Goal: Communication & Community: Answer question/provide support

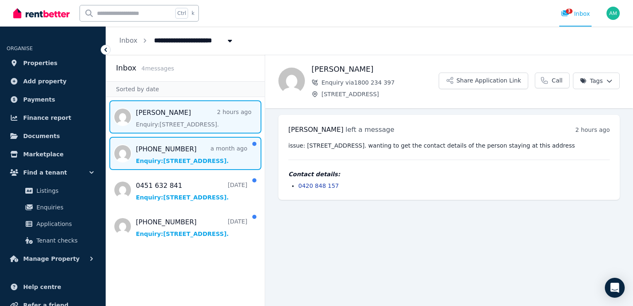
click at [202, 162] on span "Message list" at bounding box center [185, 153] width 159 height 33
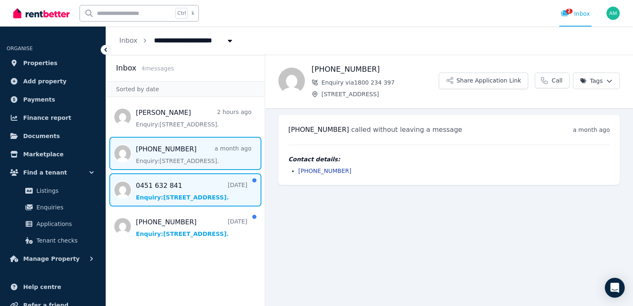
click at [192, 184] on span "Message list" at bounding box center [185, 189] width 159 height 33
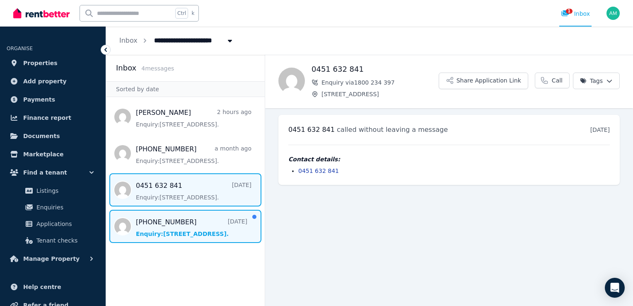
click at [168, 226] on span "Message list" at bounding box center [185, 226] width 159 height 33
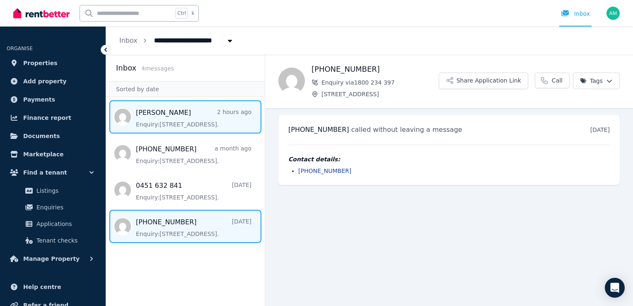
click at [183, 123] on span "Message list" at bounding box center [185, 116] width 159 height 33
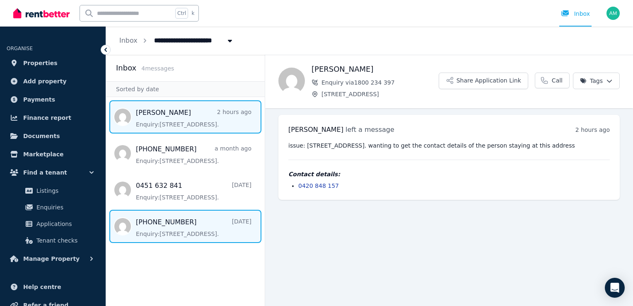
click at [174, 222] on span "Message list" at bounding box center [185, 226] width 159 height 33
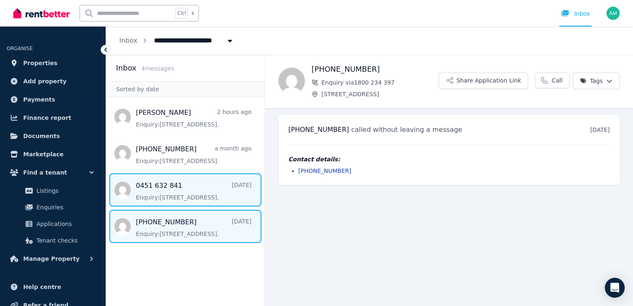
click at [182, 192] on span "Message list" at bounding box center [185, 189] width 159 height 33
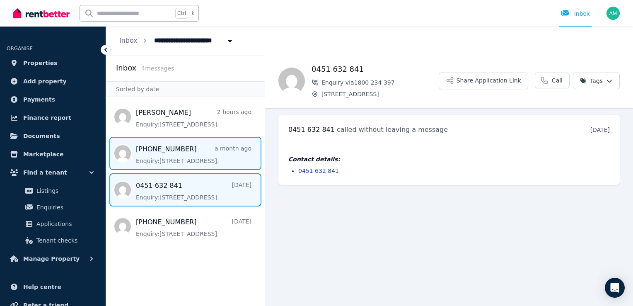
click at [184, 160] on span "Message list" at bounding box center [185, 153] width 159 height 33
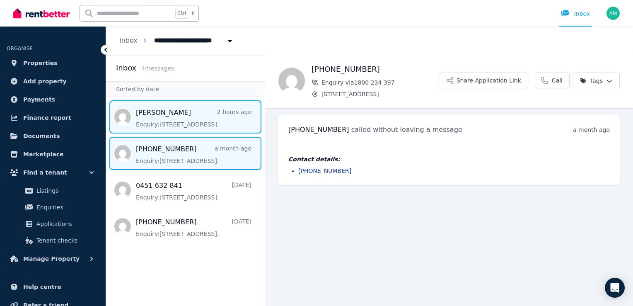
click at [185, 123] on span "Message list" at bounding box center [185, 116] width 159 height 33
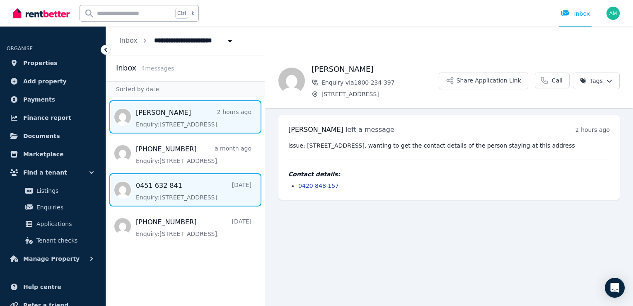
click at [176, 188] on span "Message list" at bounding box center [185, 189] width 159 height 33
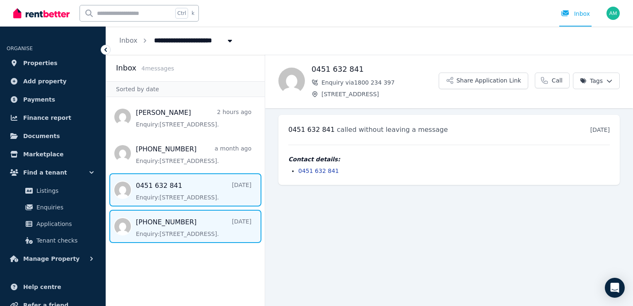
click at [162, 223] on span "Message list" at bounding box center [185, 226] width 159 height 33
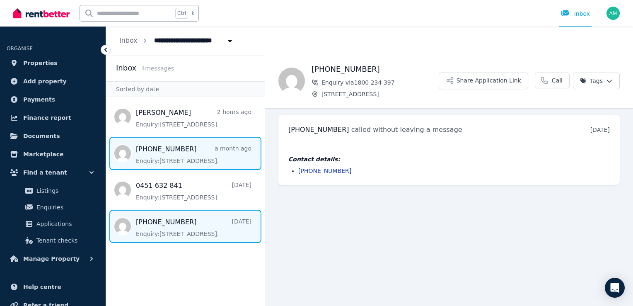
click at [170, 160] on span "Message list" at bounding box center [185, 153] width 159 height 33
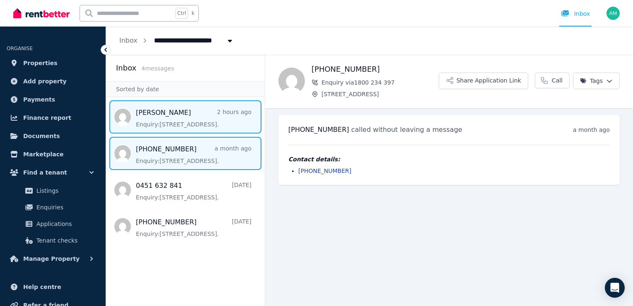
click at [176, 120] on span "Message list" at bounding box center [185, 116] width 159 height 33
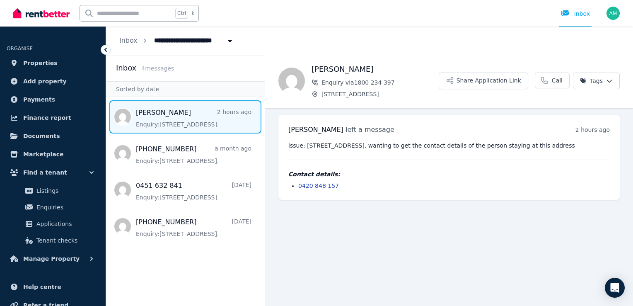
click at [176, 120] on span "Message list" at bounding box center [185, 116] width 159 height 33
click at [368, 26] on div "Ctrl k Inbox" at bounding box center [302, 13] width 579 height 27
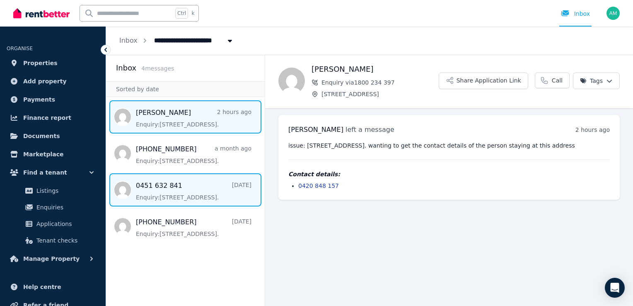
click at [182, 198] on span "Message list" at bounding box center [185, 189] width 159 height 33
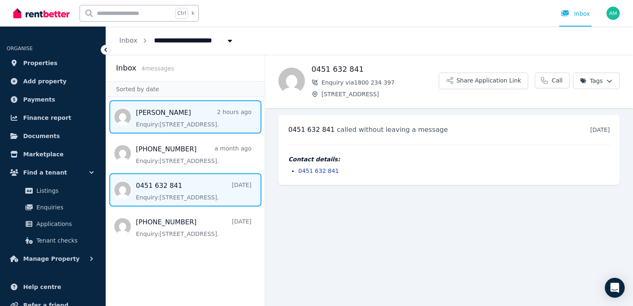
click at [189, 121] on span "Message list" at bounding box center [185, 116] width 159 height 33
